Goal: Find specific page/section: Find specific page/section

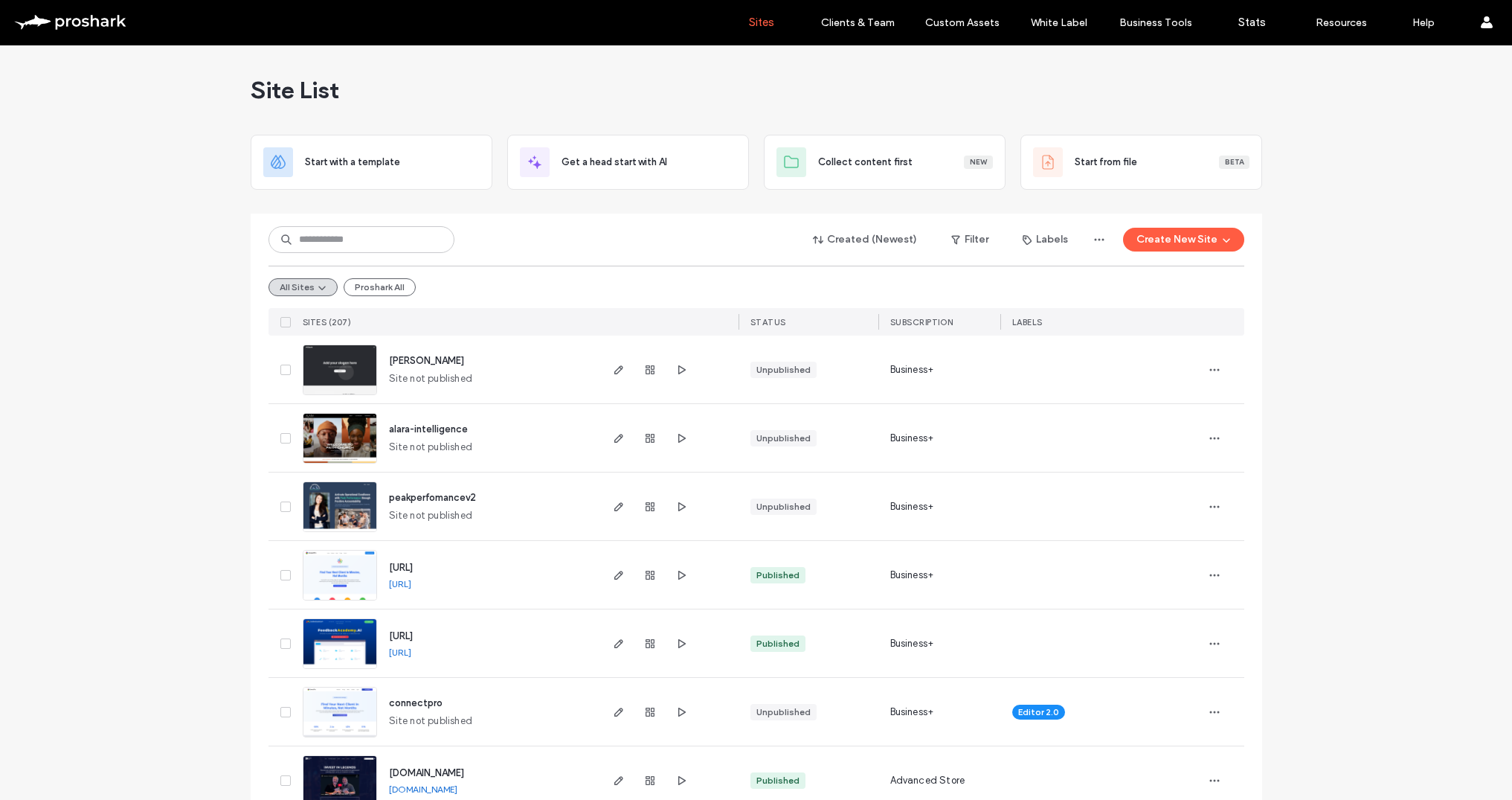
click at [412, 651] on link "www.feedbackacademy.ai" at bounding box center [400, 652] width 23 height 11
click at [338, 247] on input at bounding box center [361, 239] width 186 height 27
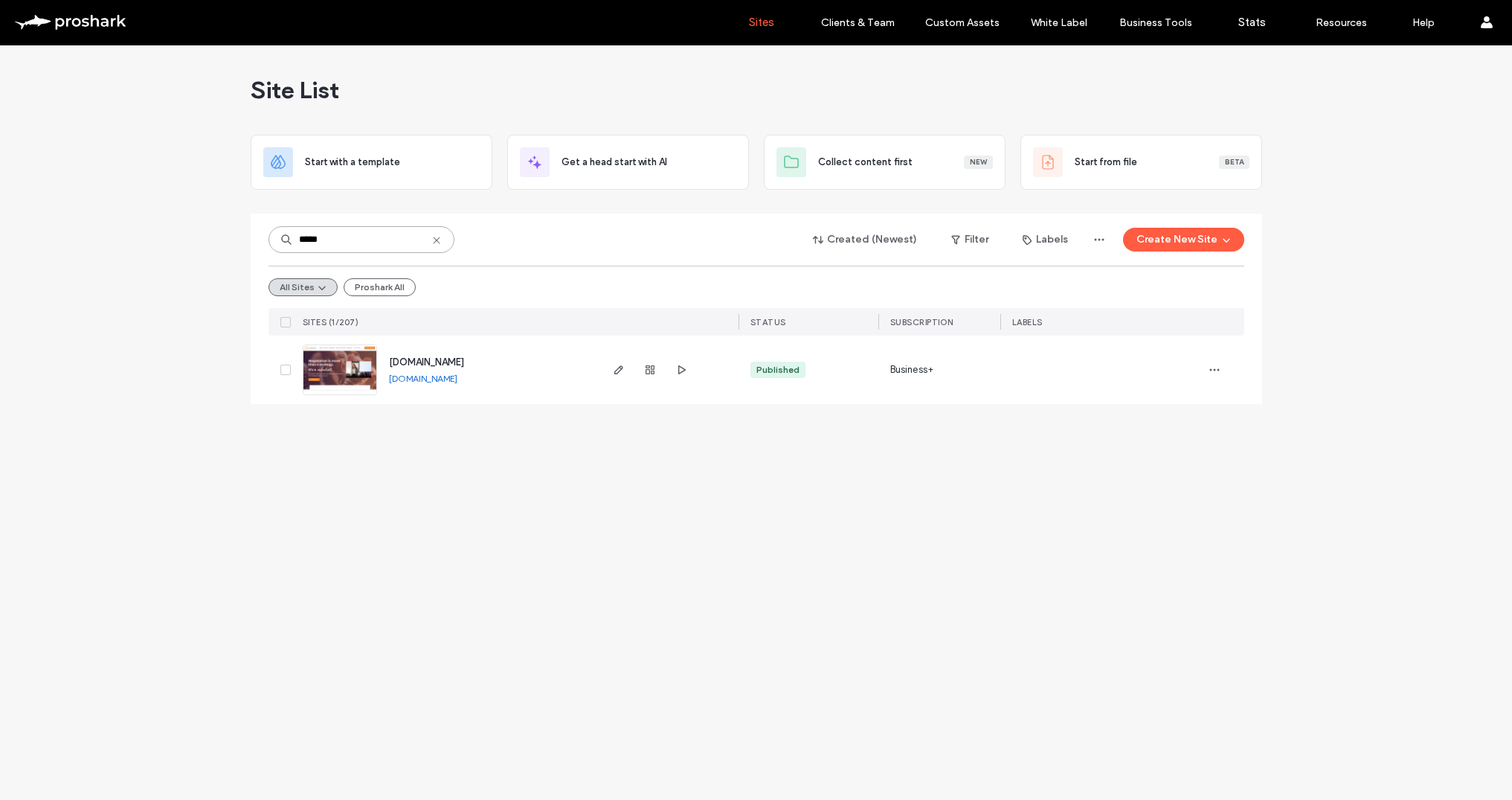
type input "*****"
click at [443, 357] on span "www.susietomenchok.com" at bounding box center [426, 362] width 75 height 11
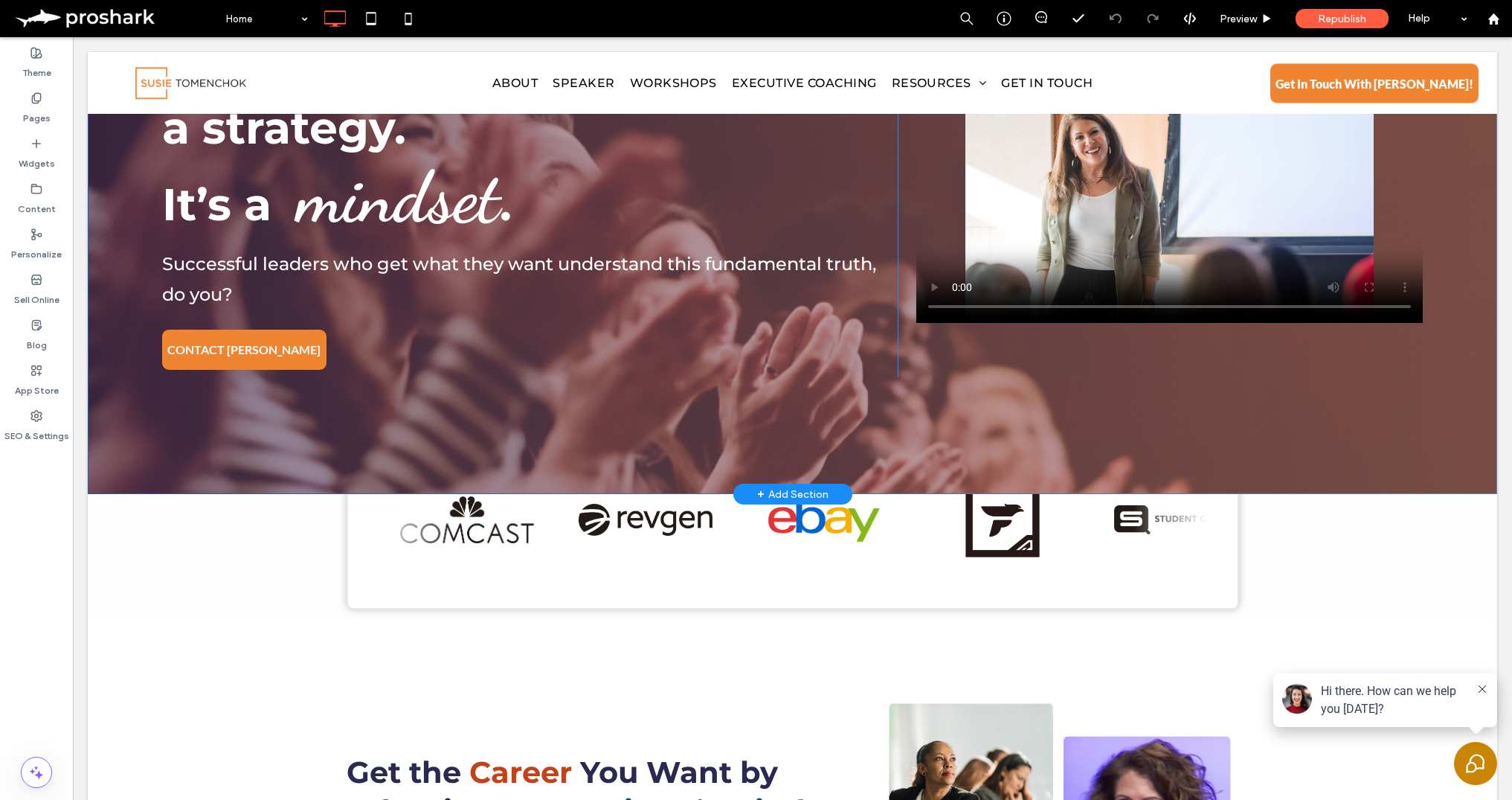
scroll to position [473, 0]
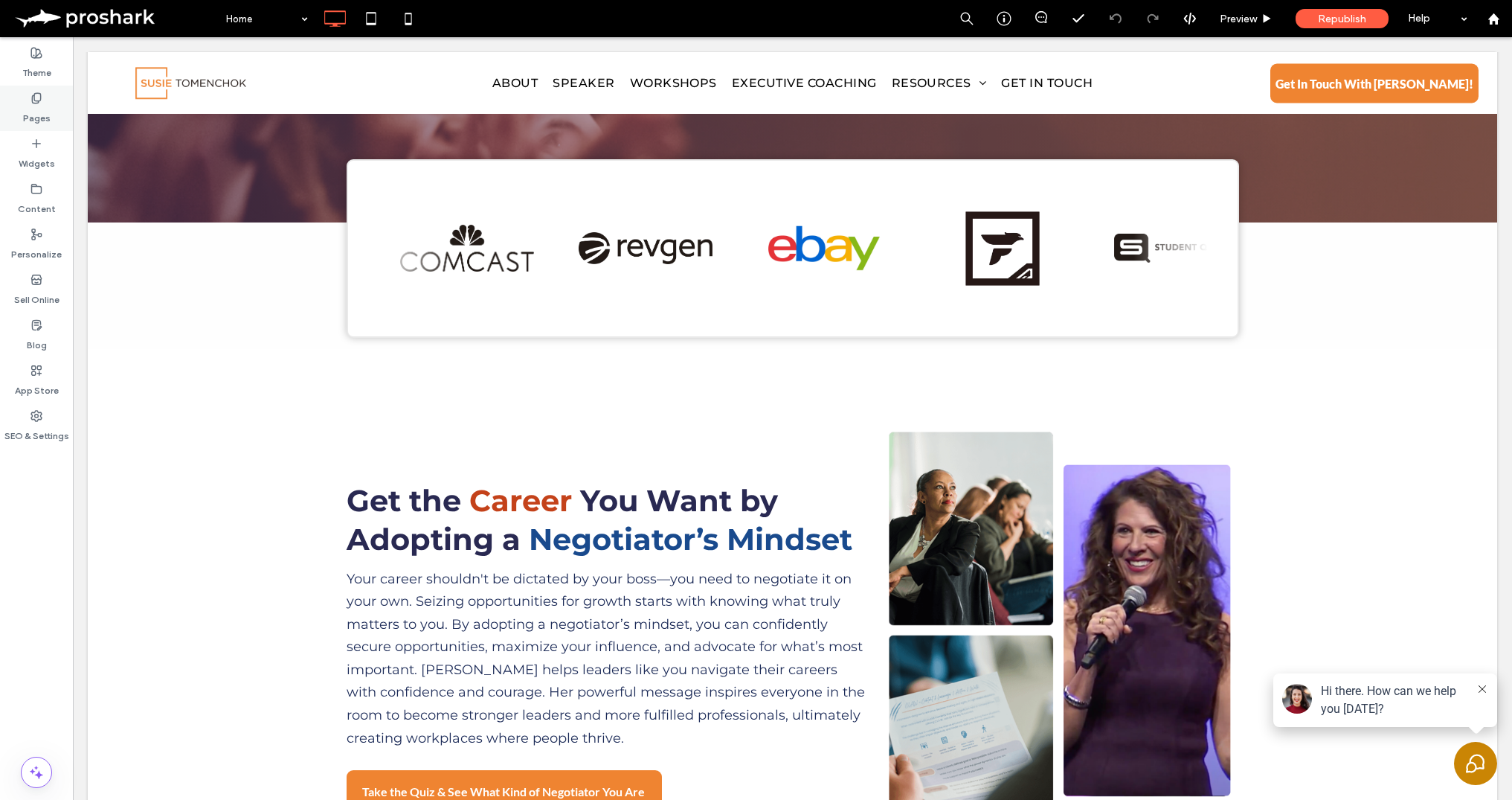
click at [40, 118] on label "Pages" at bounding box center [36, 114] width 28 height 21
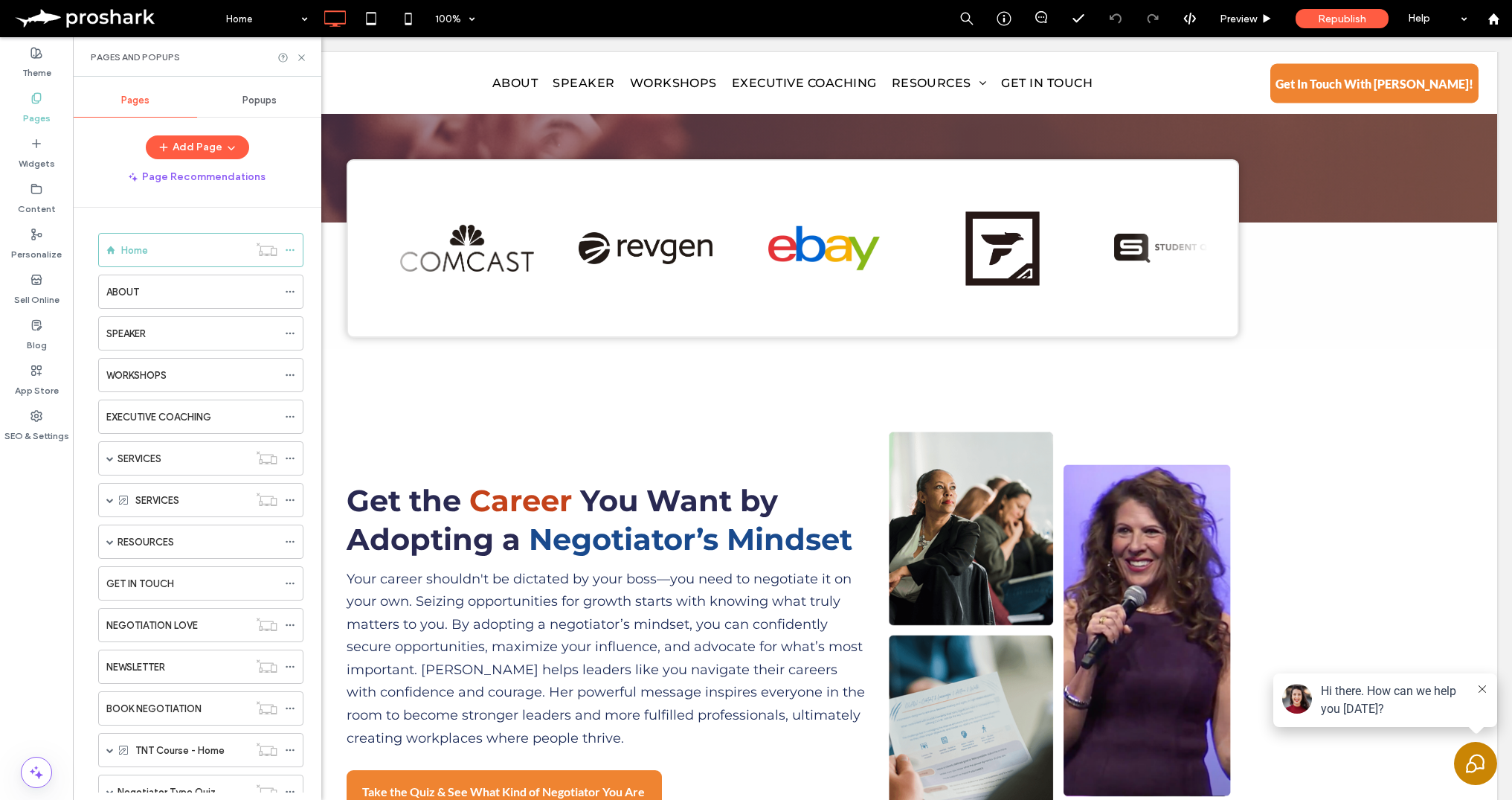
scroll to position [95, 0]
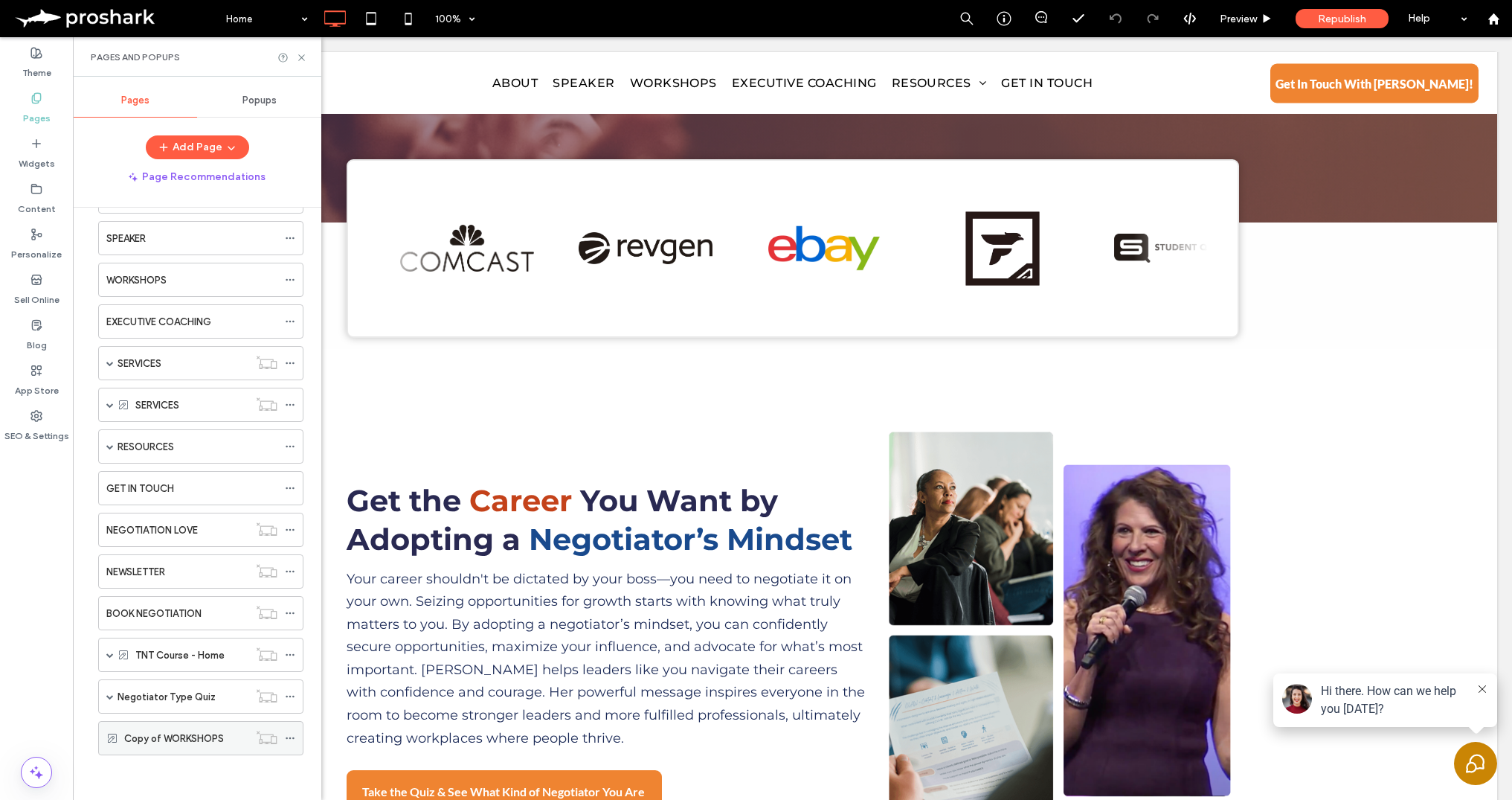
click at [177, 721] on div "Copy of WORKSHOPS" at bounding box center [186, 737] width 124 height 32
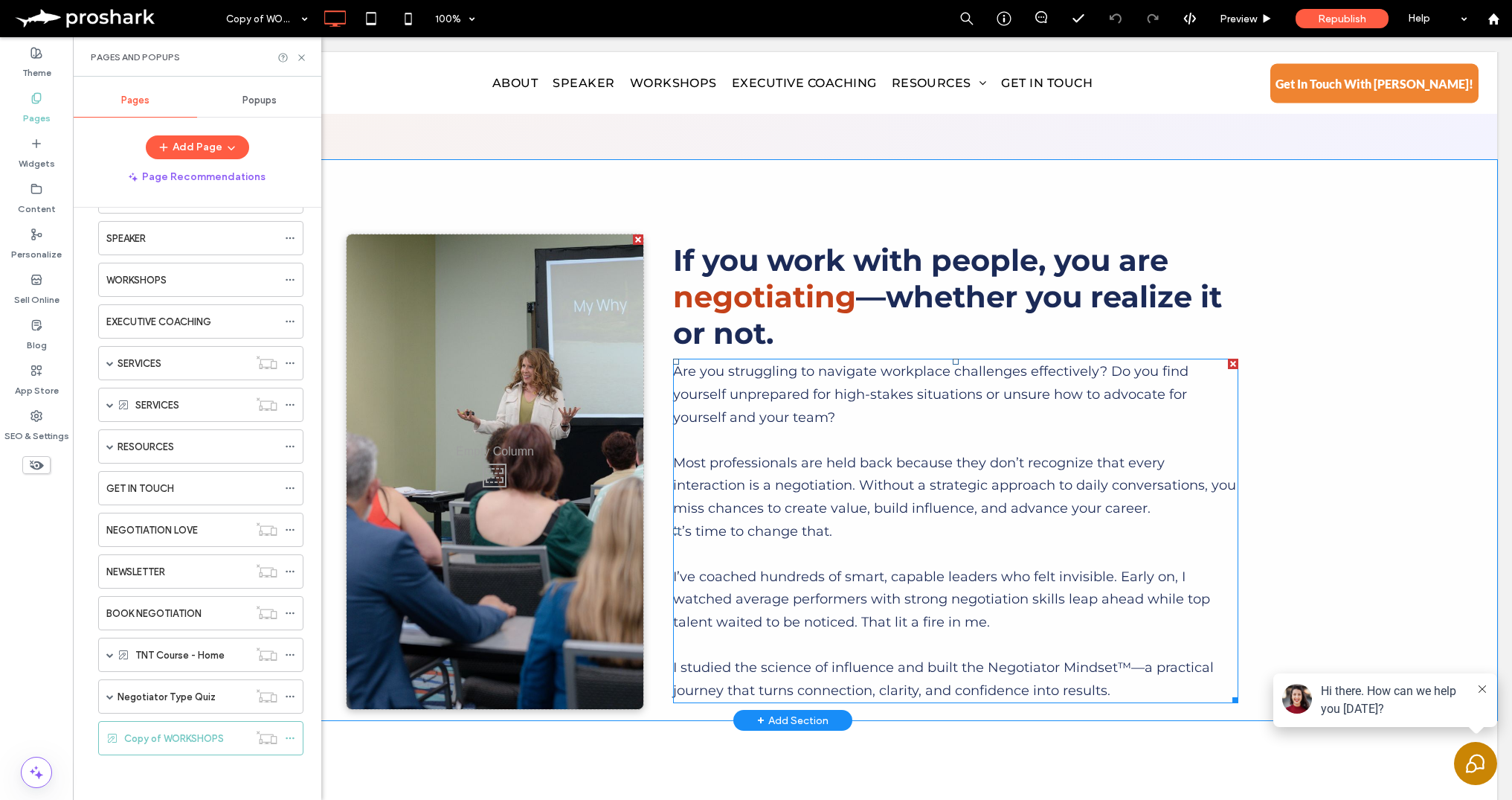
scroll to position [240, 0]
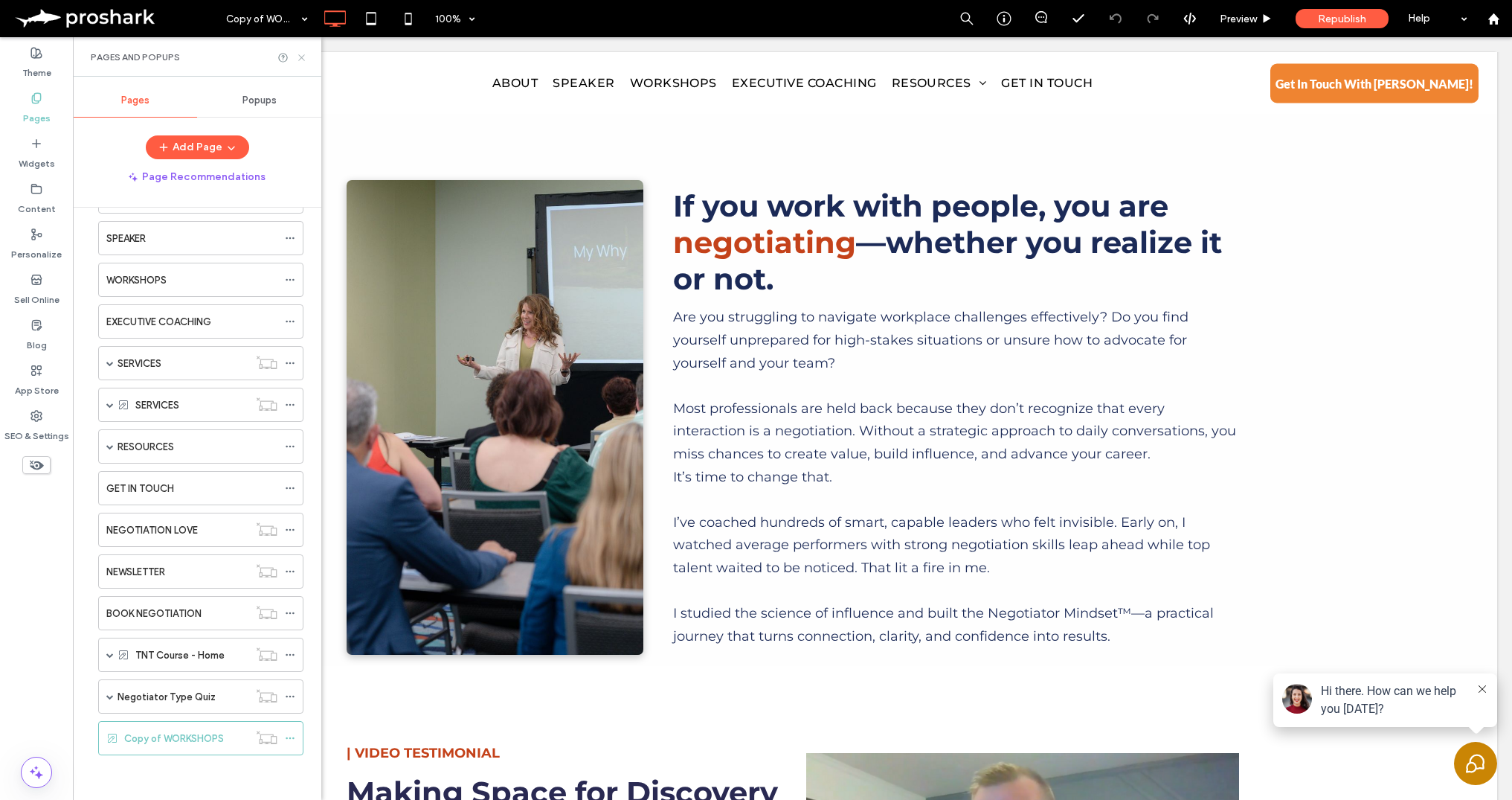
drag, startPoint x: 299, startPoint y: 56, endPoint x: 440, endPoint y: 146, distance: 167.3
click at [299, 56] on icon at bounding box center [301, 57] width 11 height 11
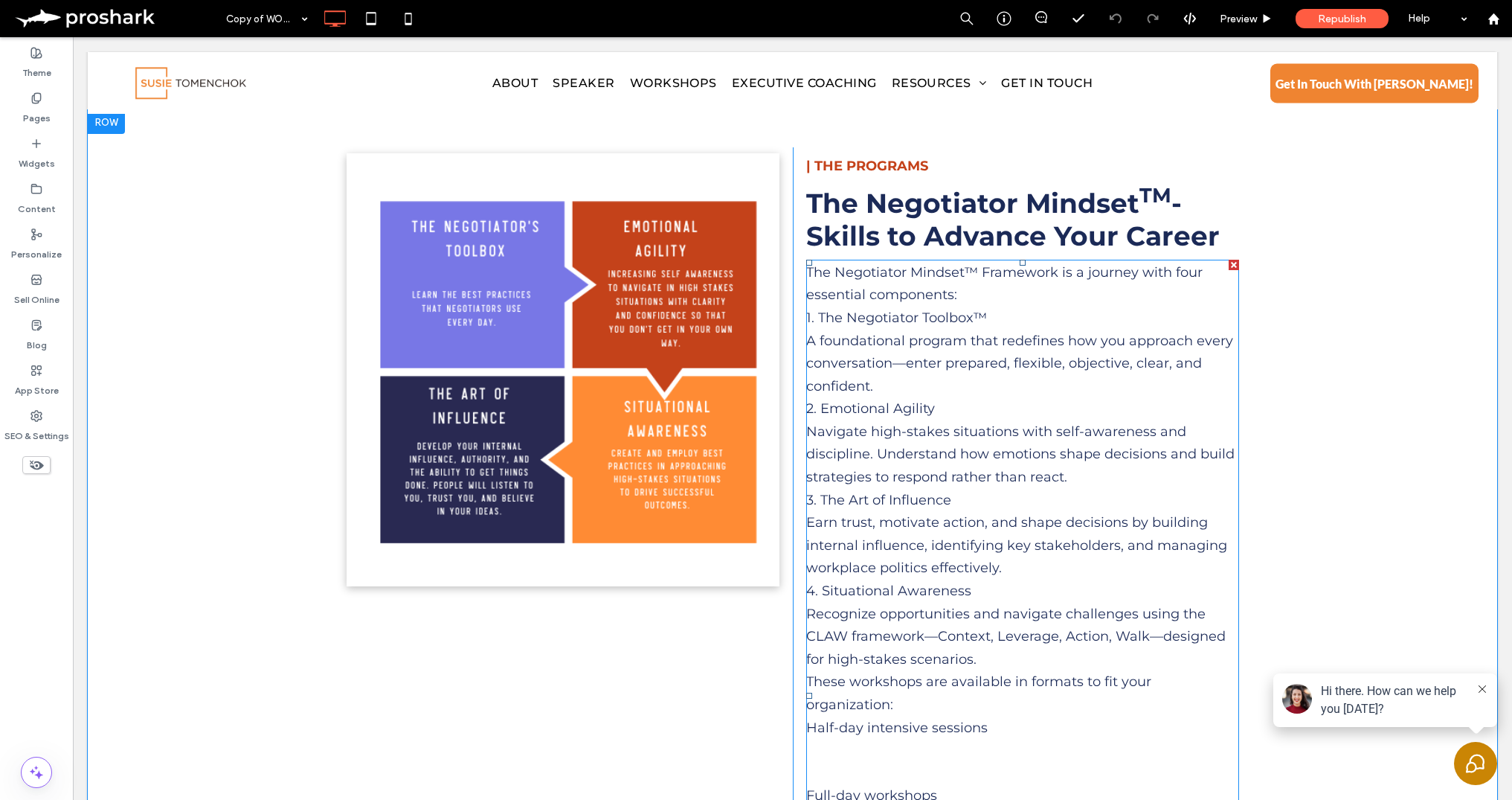
scroll to position [1069, 0]
